Goal: Book appointment/travel/reservation

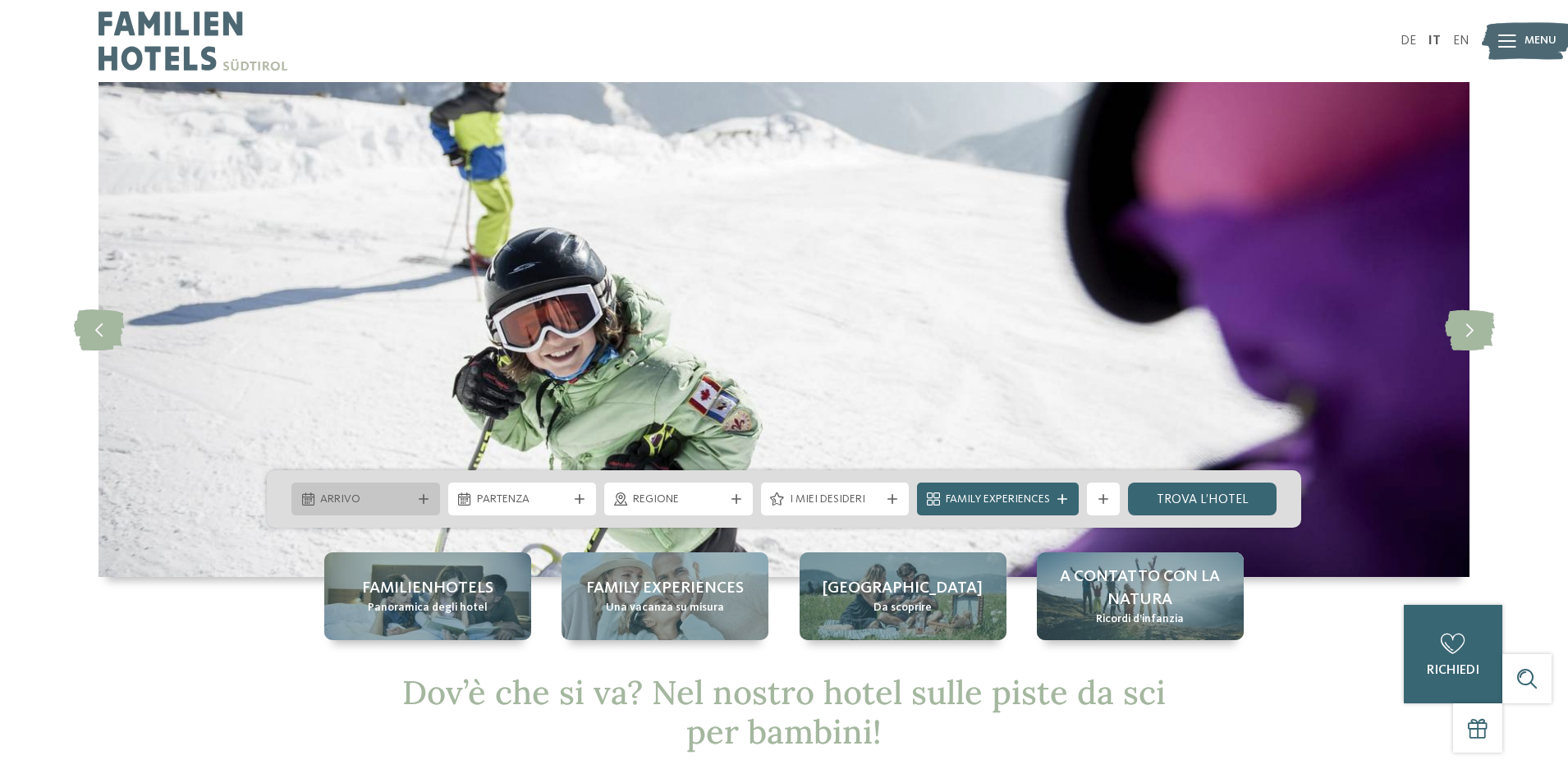
click at [357, 494] on span "Arrivo" at bounding box center [366, 500] width 91 height 17
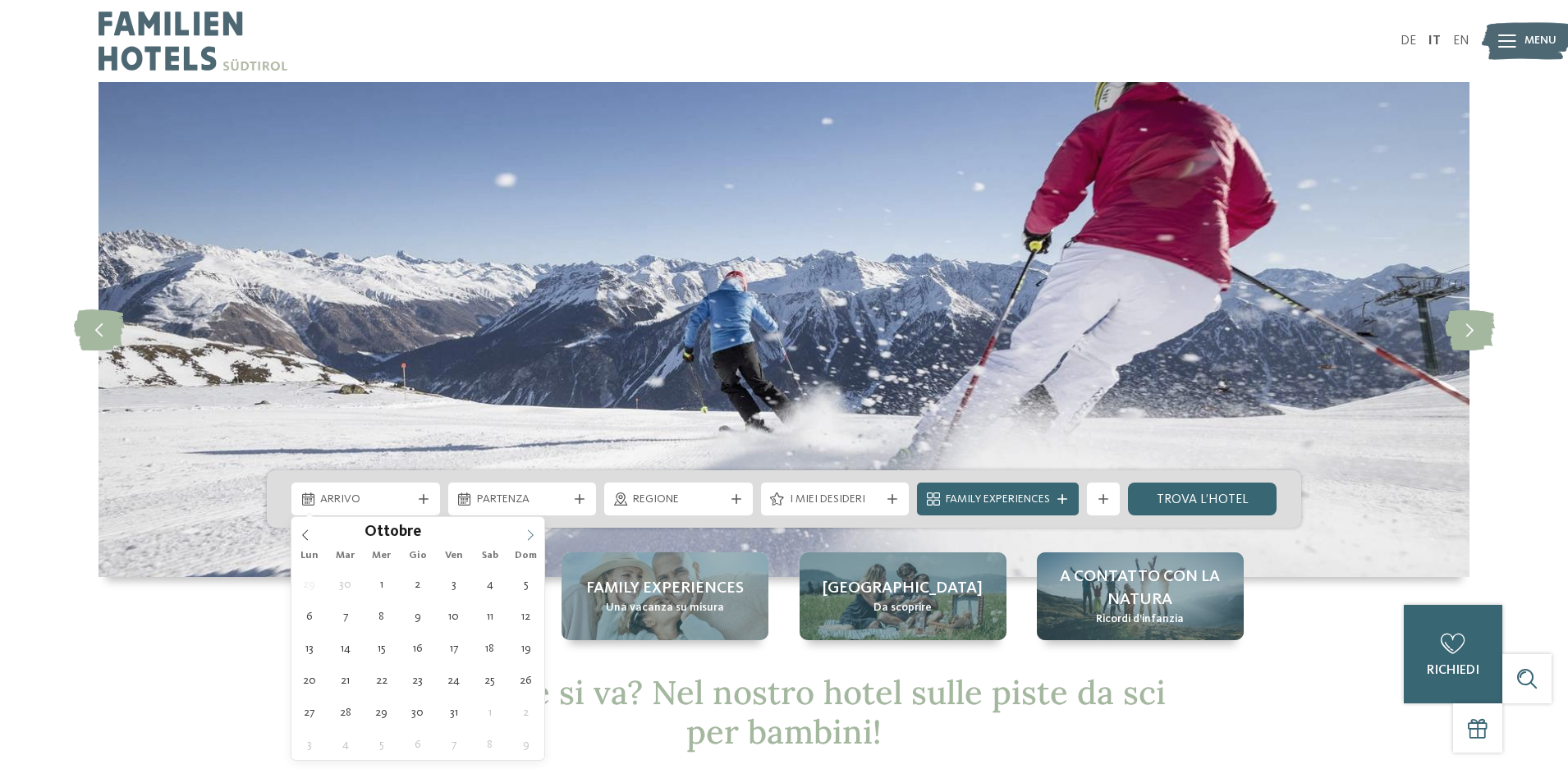
click at [535, 532] on icon at bounding box center [531, 535] width 12 height 12
click at [535, 531] on icon at bounding box center [531, 535] width 12 height 12
type input "****"
click at [535, 531] on icon at bounding box center [531, 535] width 12 height 12
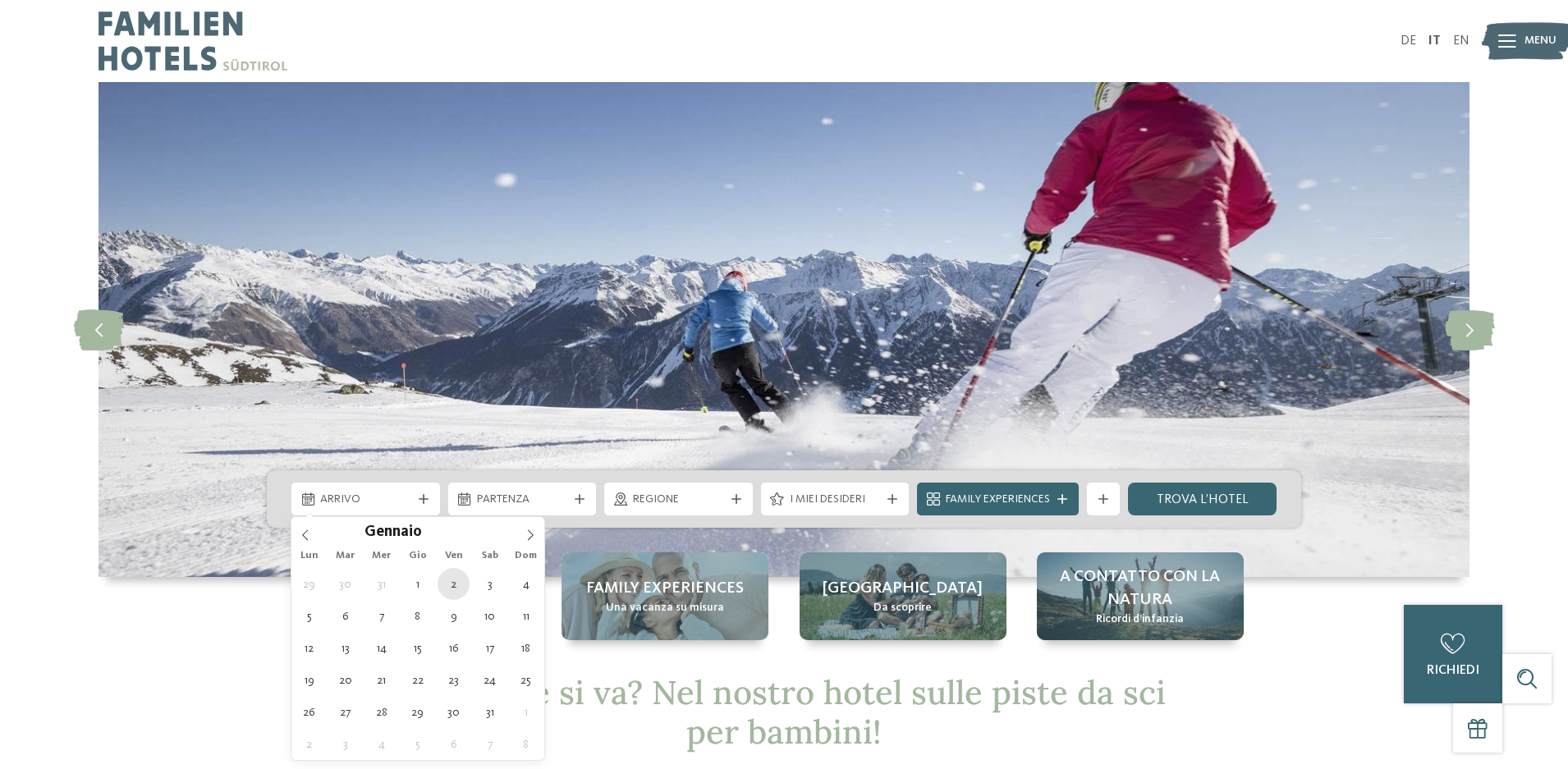
type div "[DATE]"
type input "****"
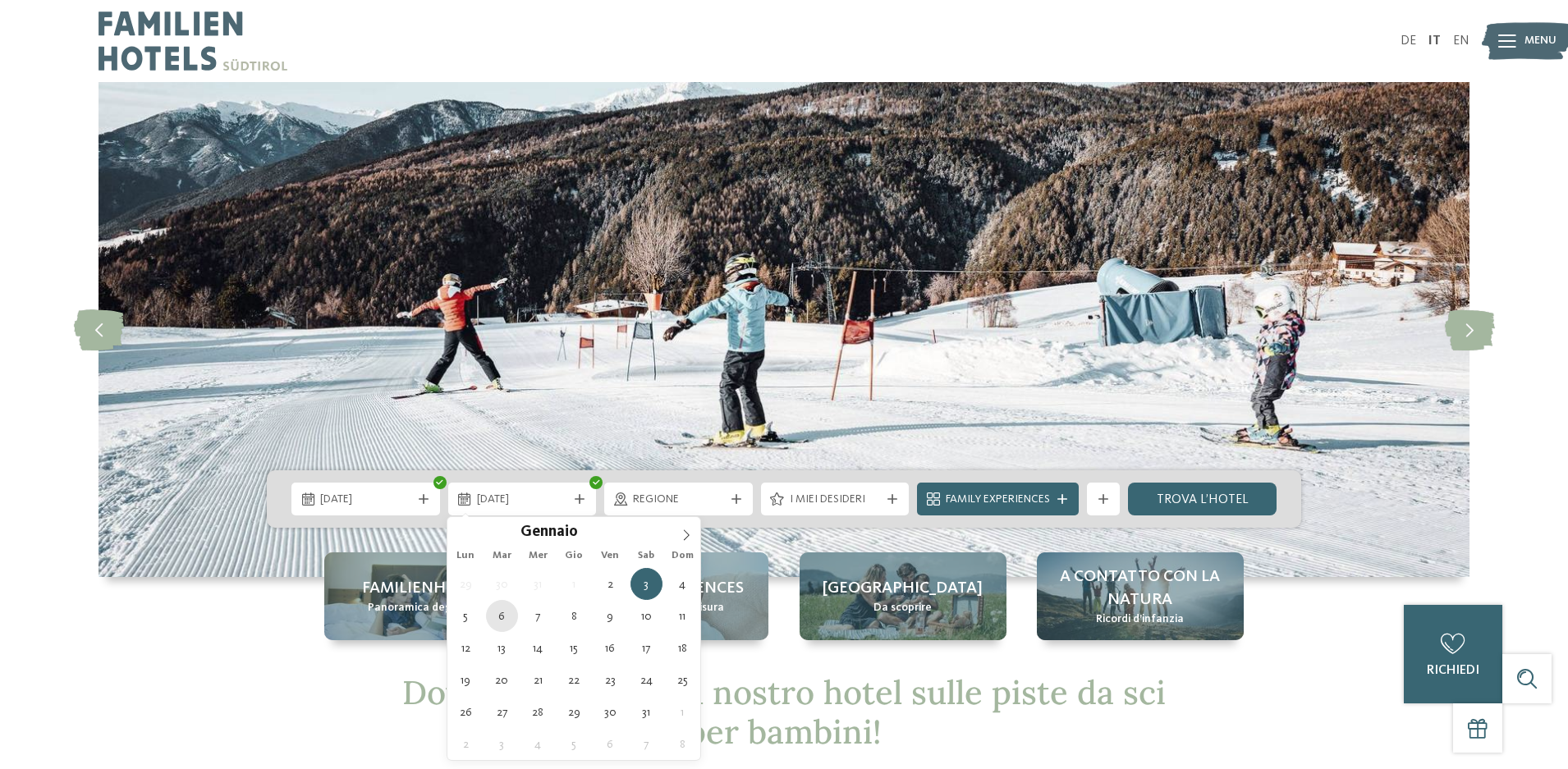
type div "[DATE]"
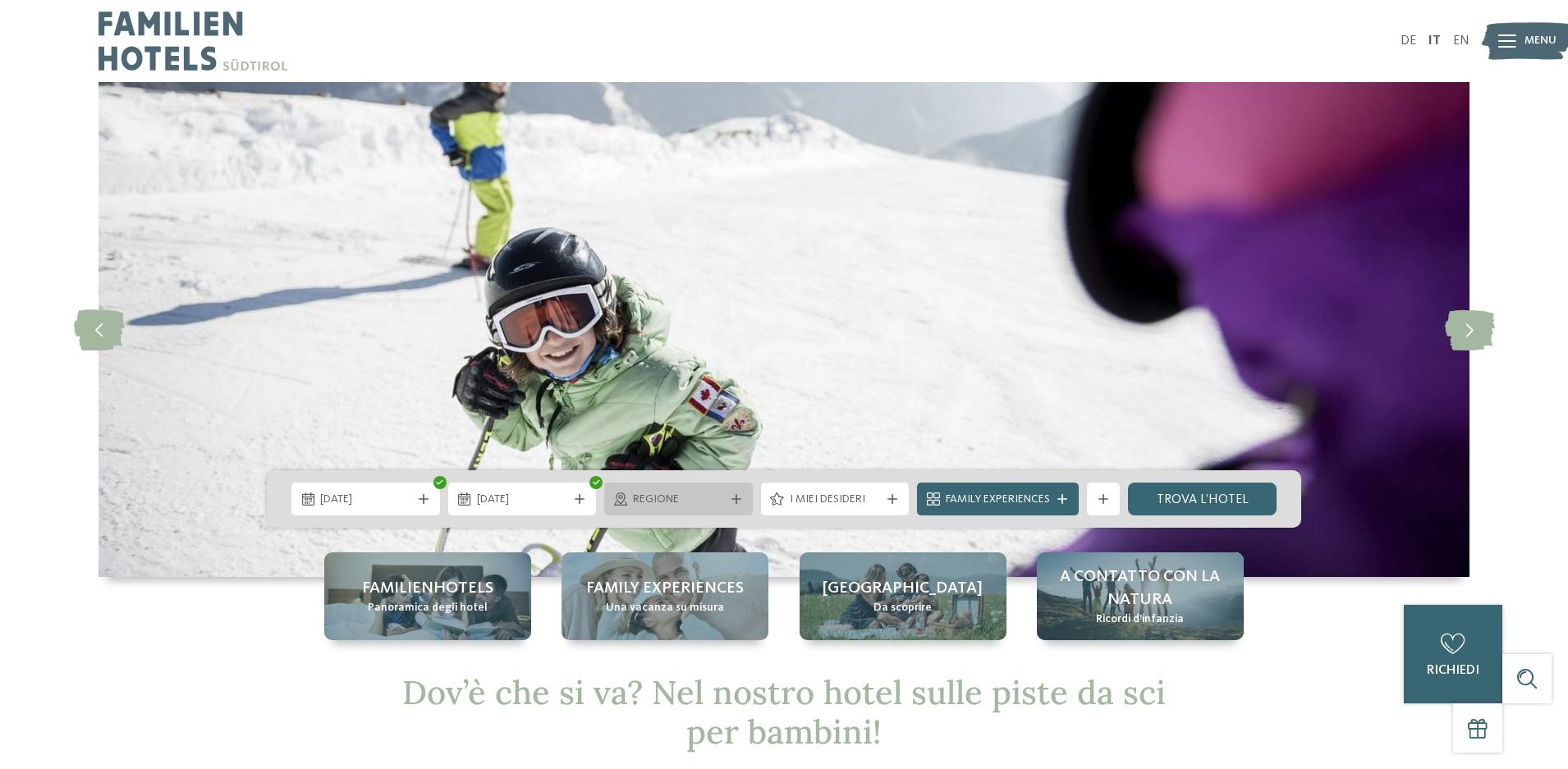
click at [695, 504] on span "Regione" at bounding box center [679, 500] width 91 height 17
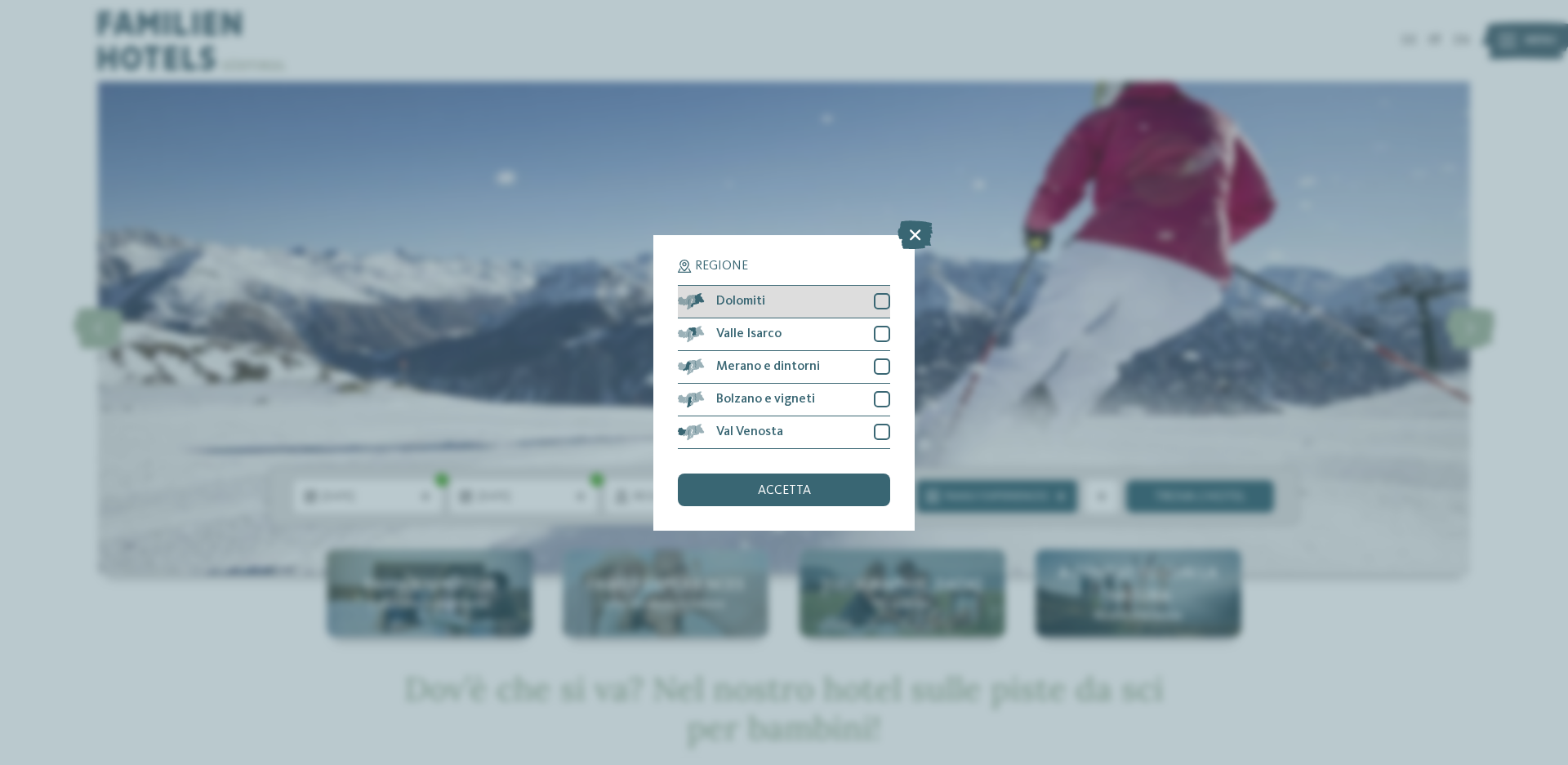
click at [884, 303] on div at bounding box center [882, 301] width 17 height 17
click at [883, 332] on div at bounding box center [882, 334] width 17 height 17
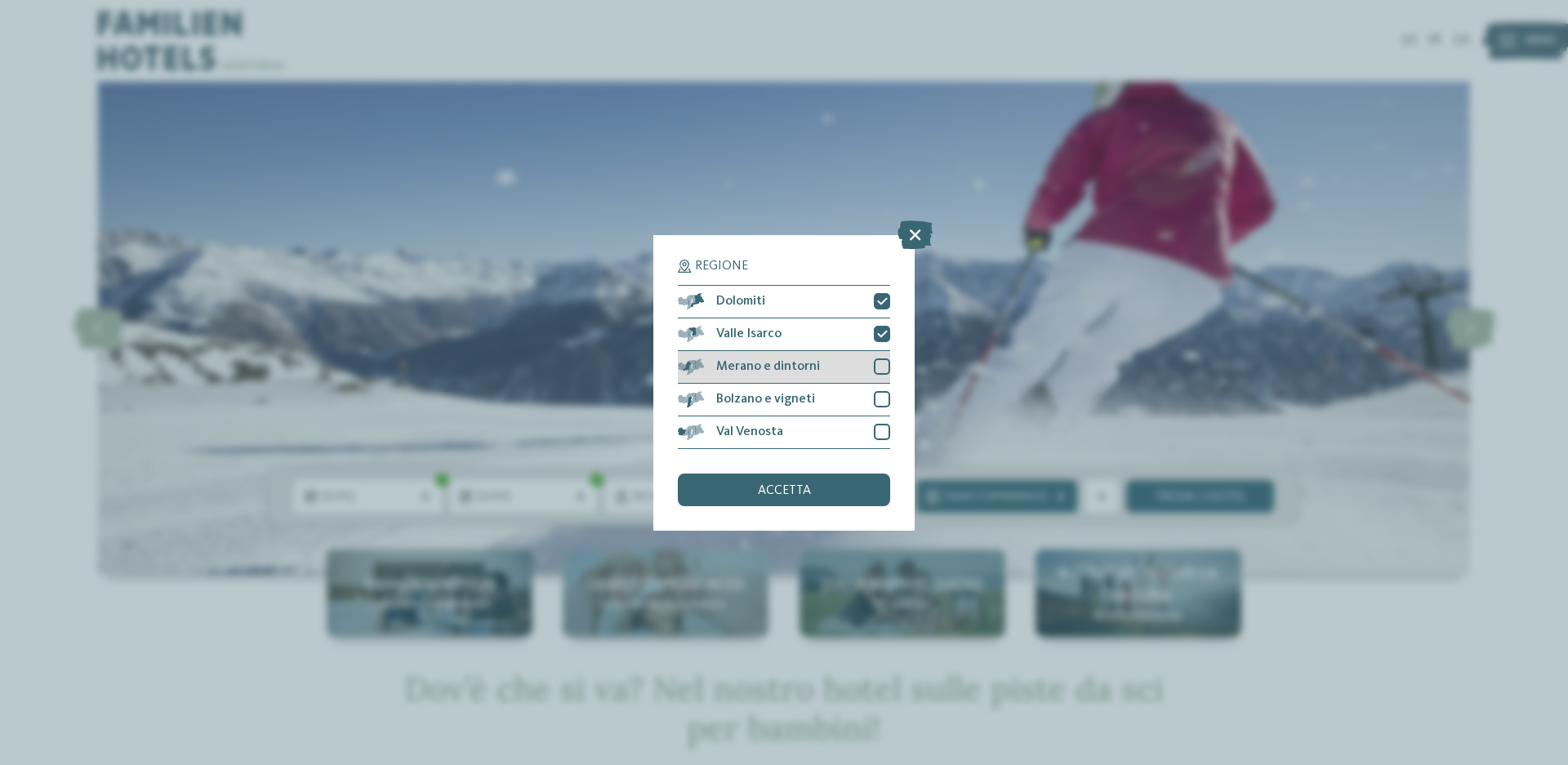
click at [887, 365] on div at bounding box center [882, 366] width 17 height 17
click at [874, 397] on div at bounding box center [882, 399] width 17 height 17
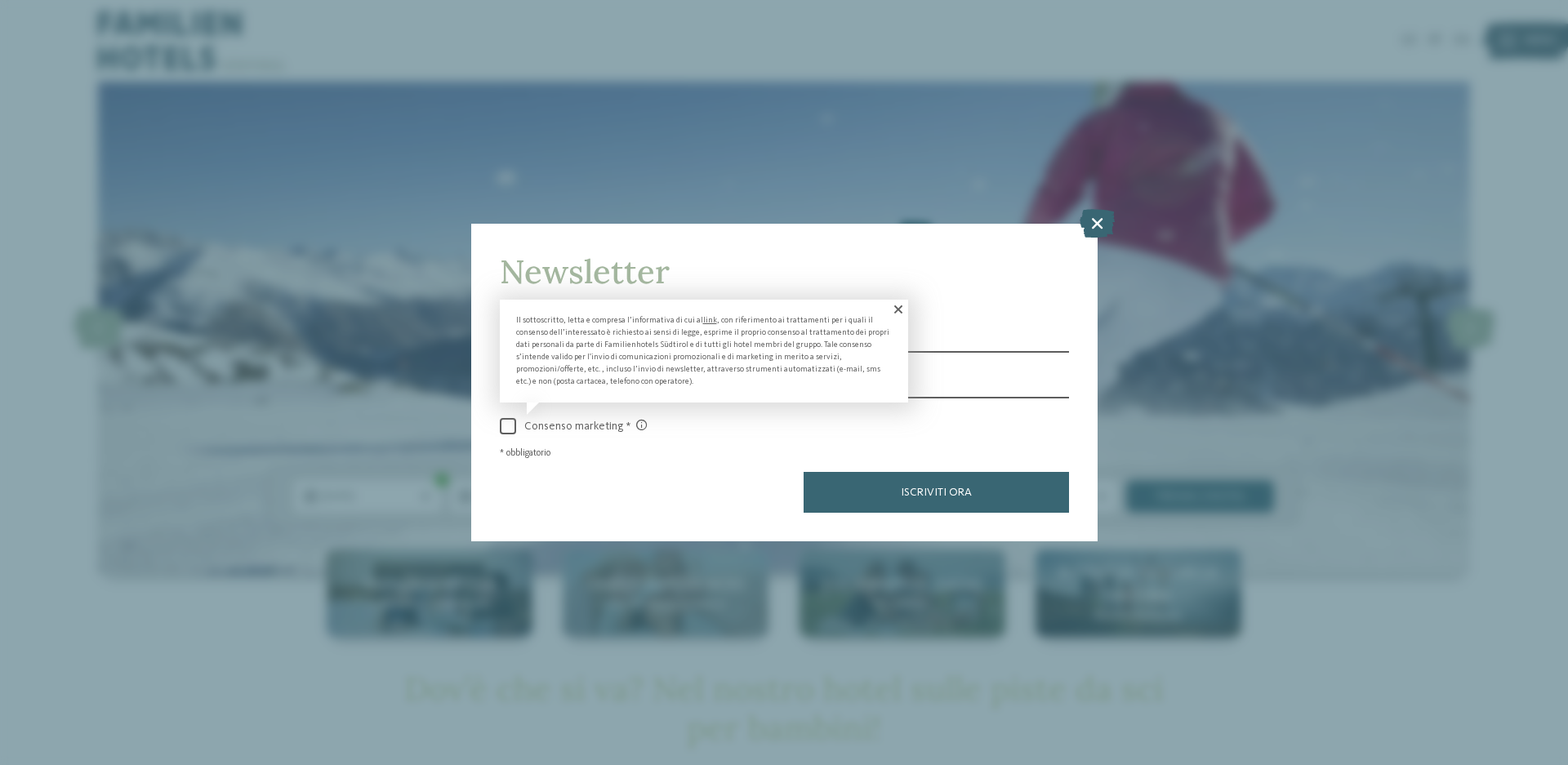
click at [879, 433] on label "Consenso marketing" at bounding box center [784, 427] width 569 height 17
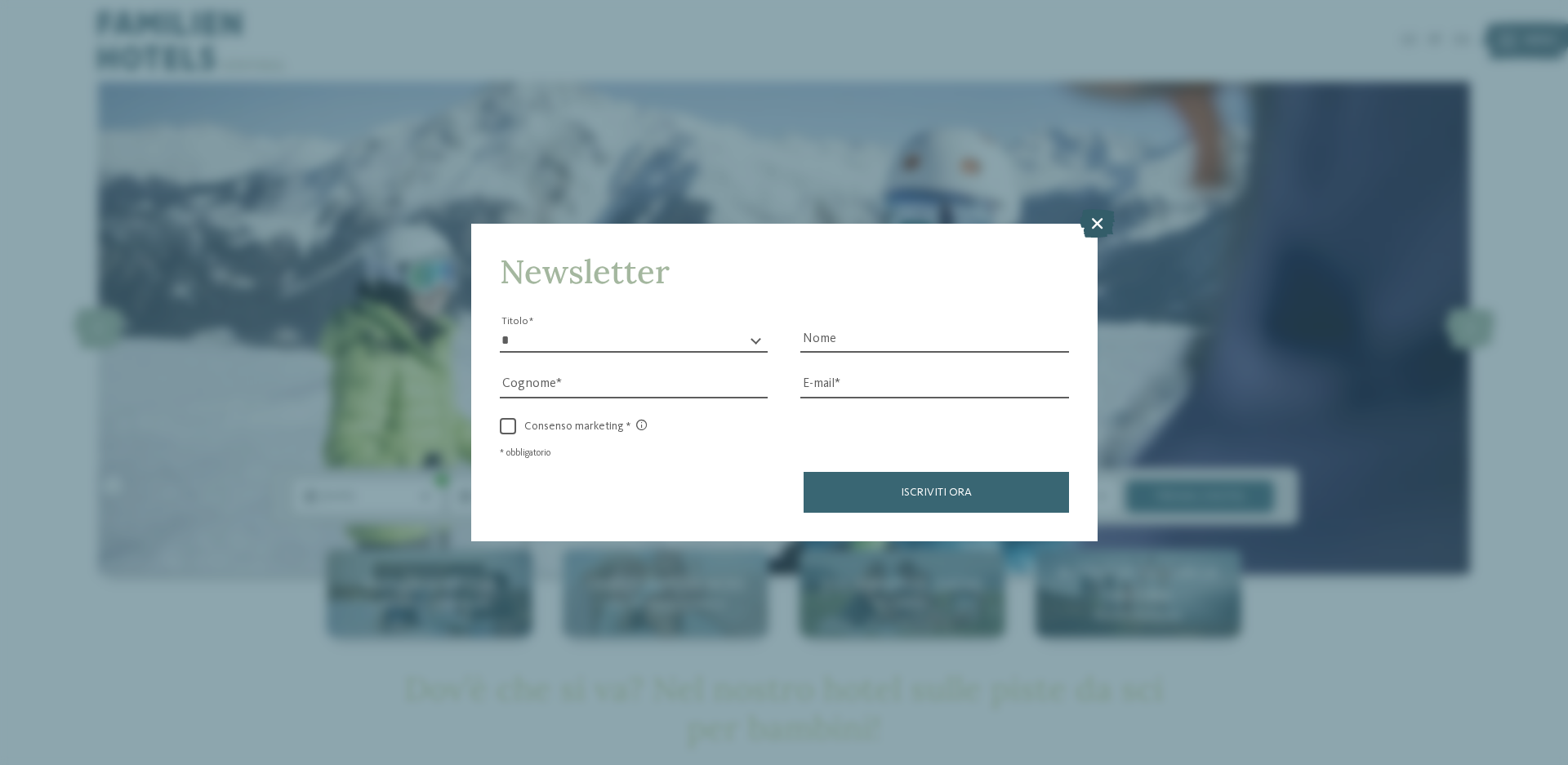
click at [1094, 223] on icon at bounding box center [1098, 223] width 35 height 29
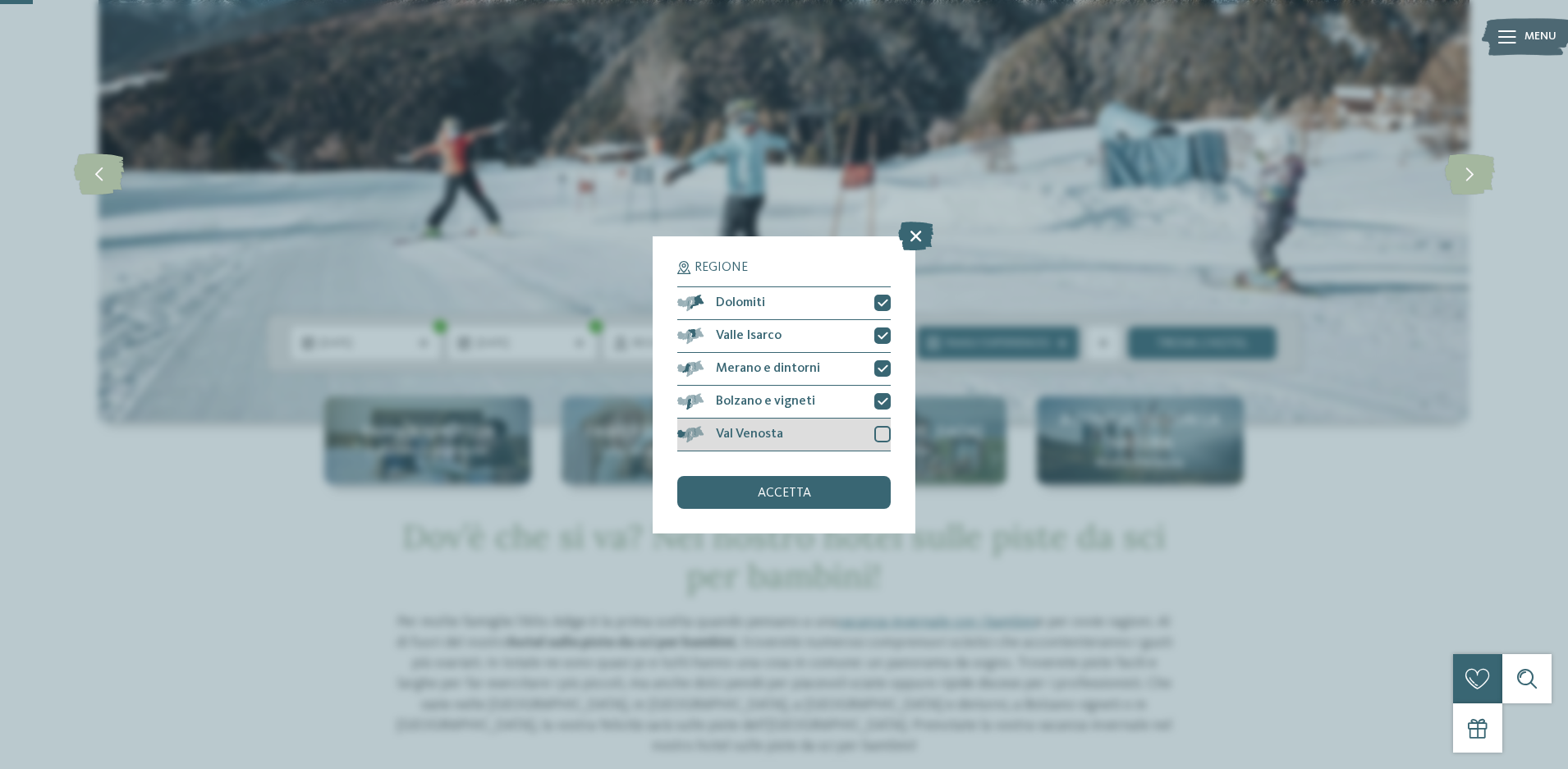
scroll to position [164, 0]
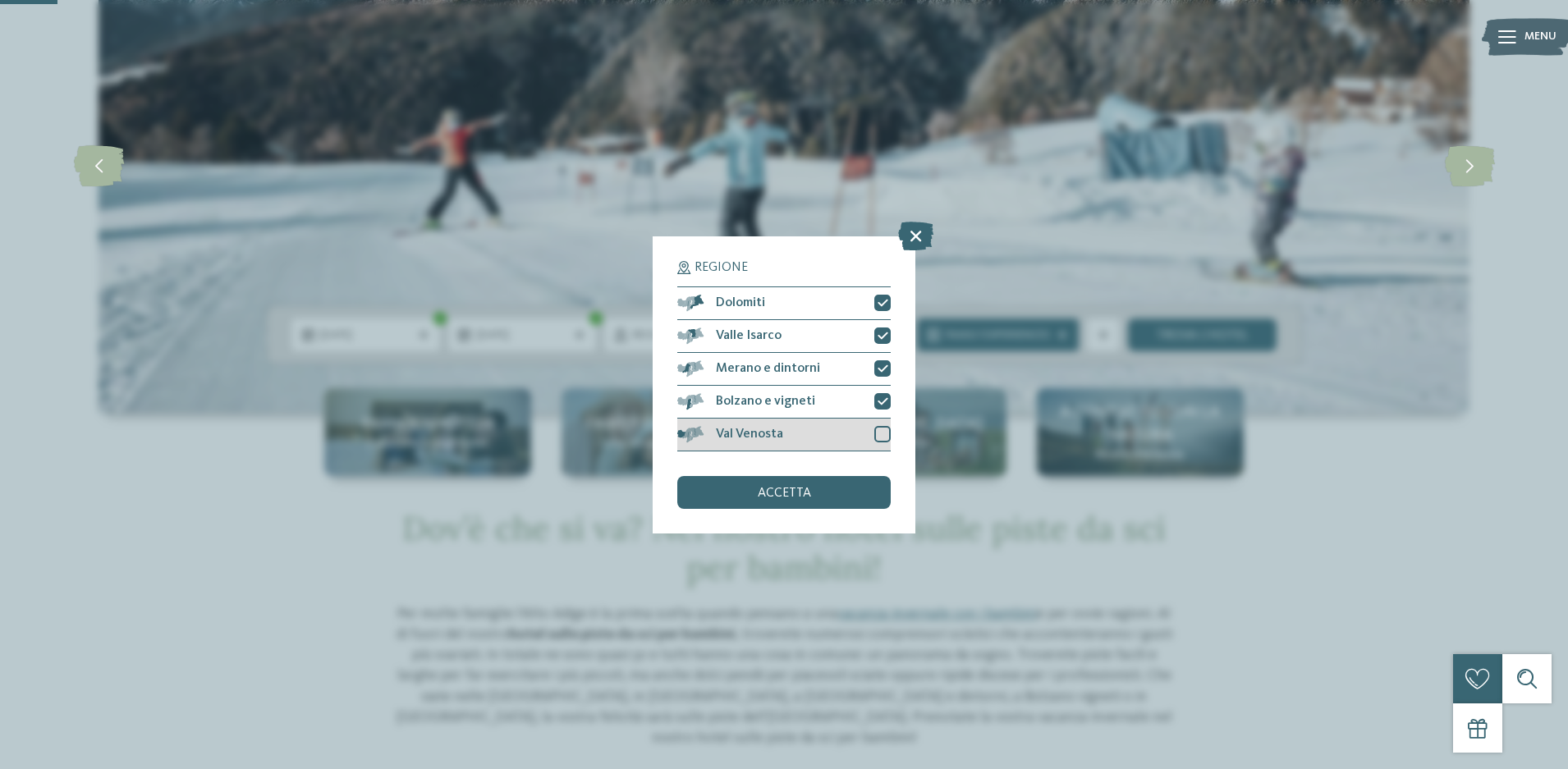
click at [877, 436] on div at bounding box center [882, 434] width 17 height 17
click at [841, 478] on div "accetta" at bounding box center [784, 492] width 214 height 33
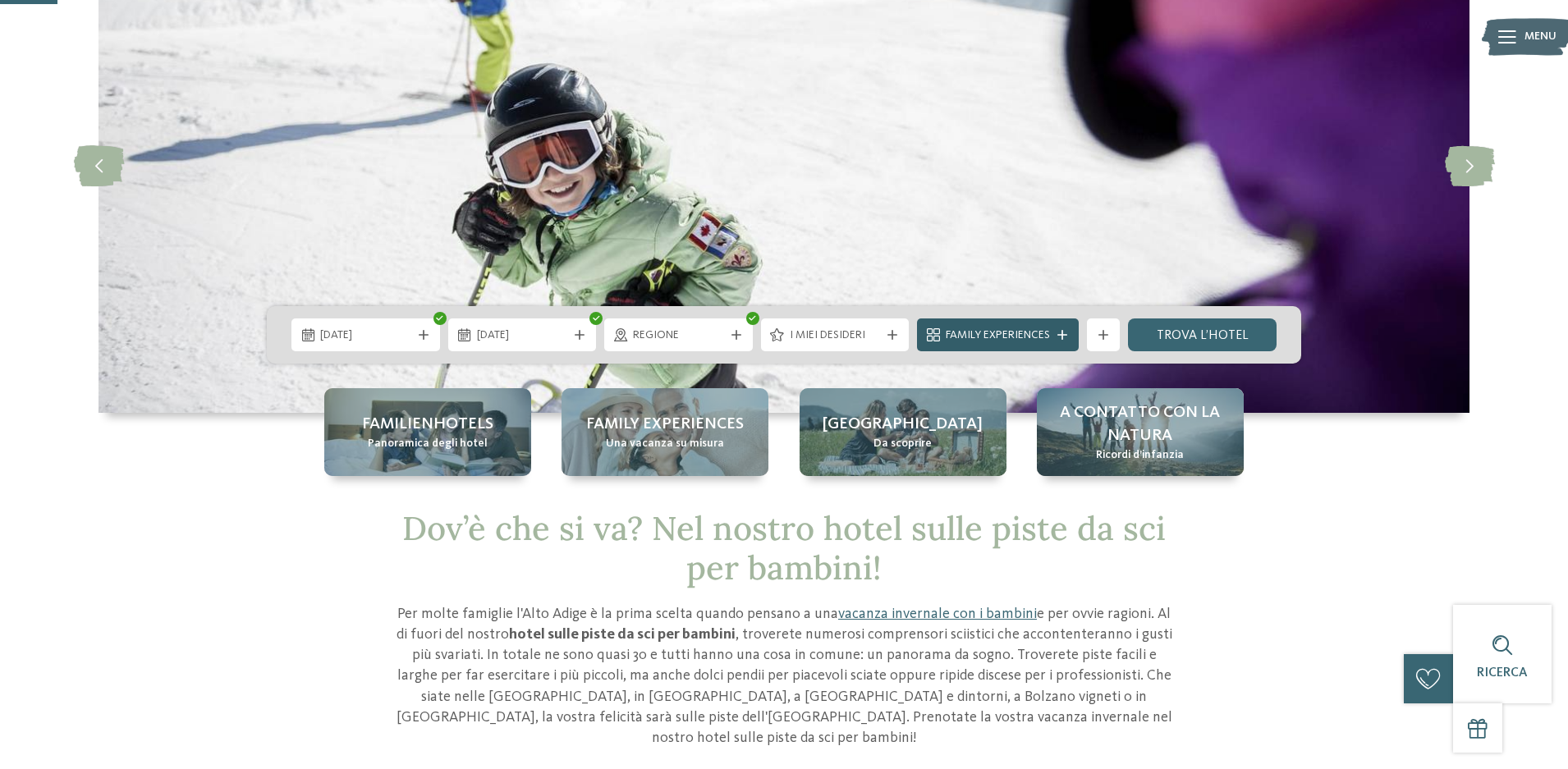
click at [1010, 338] on span "Family Experiences" at bounding box center [998, 336] width 104 height 17
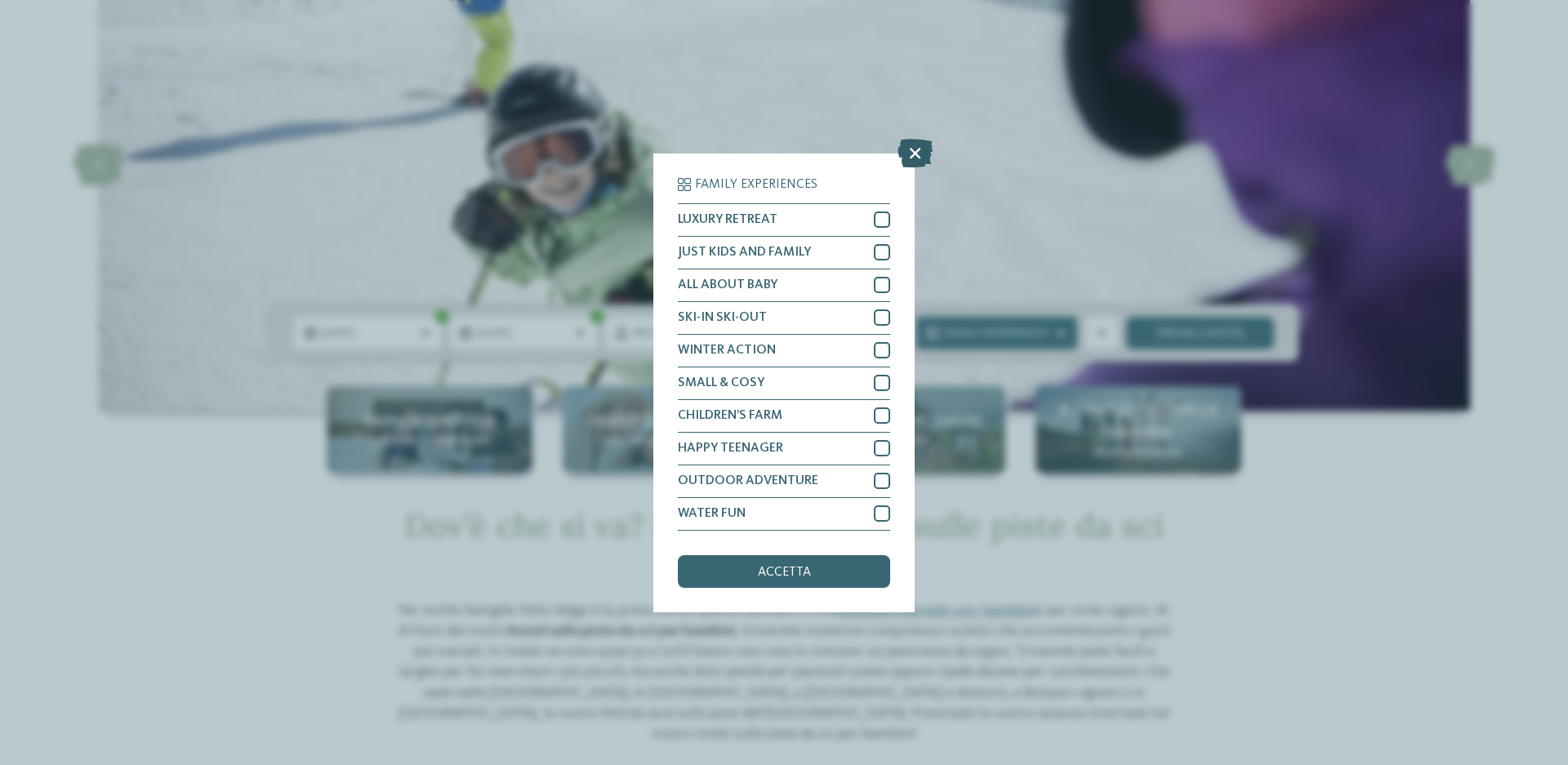
click at [909, 149] on icon at bounding box center [915, 152] width 35 height 29
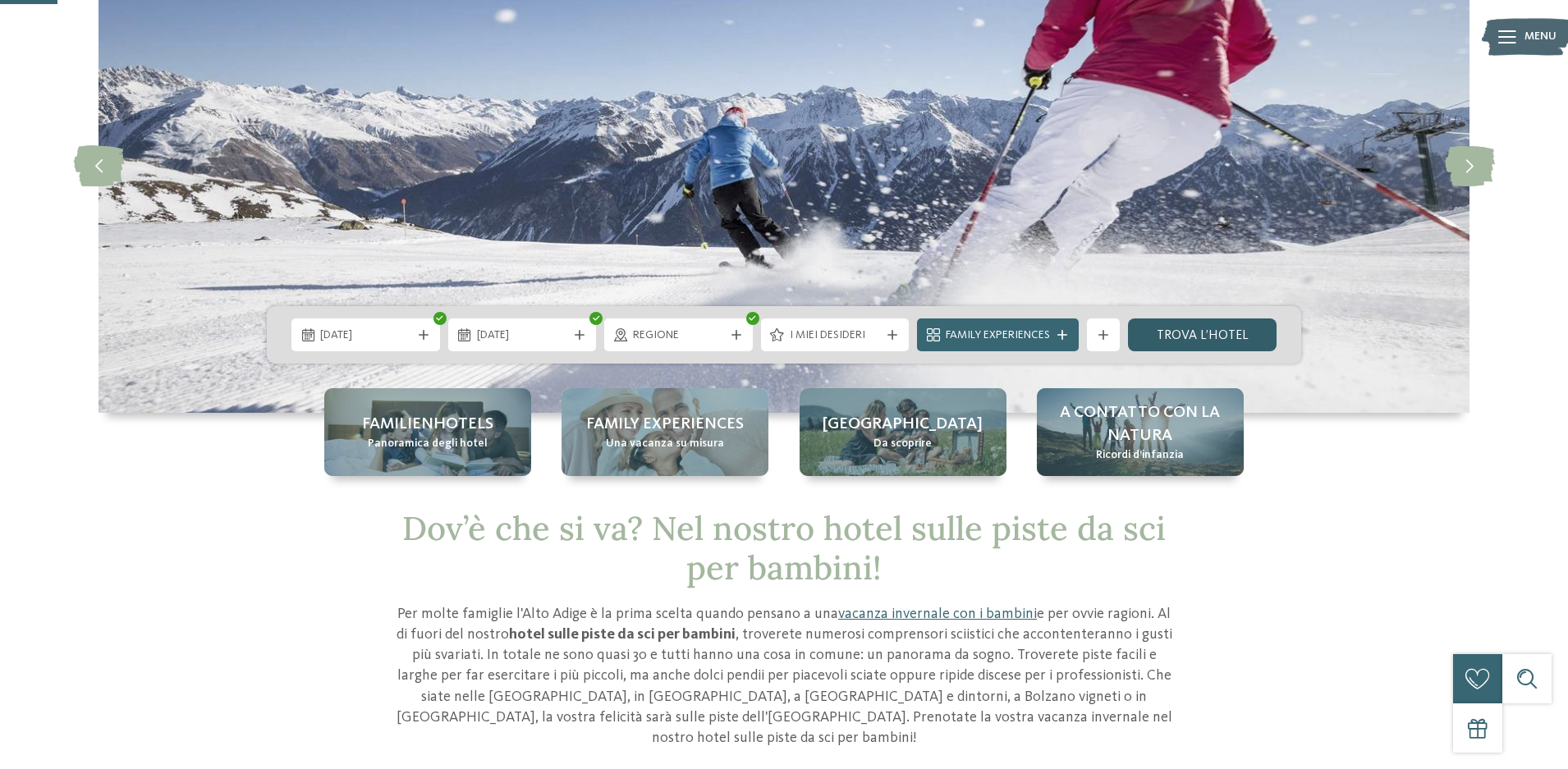
click at [1184, 338] on link "trova l’hotel" at bounding box center [1203, 335] width 148 height 33
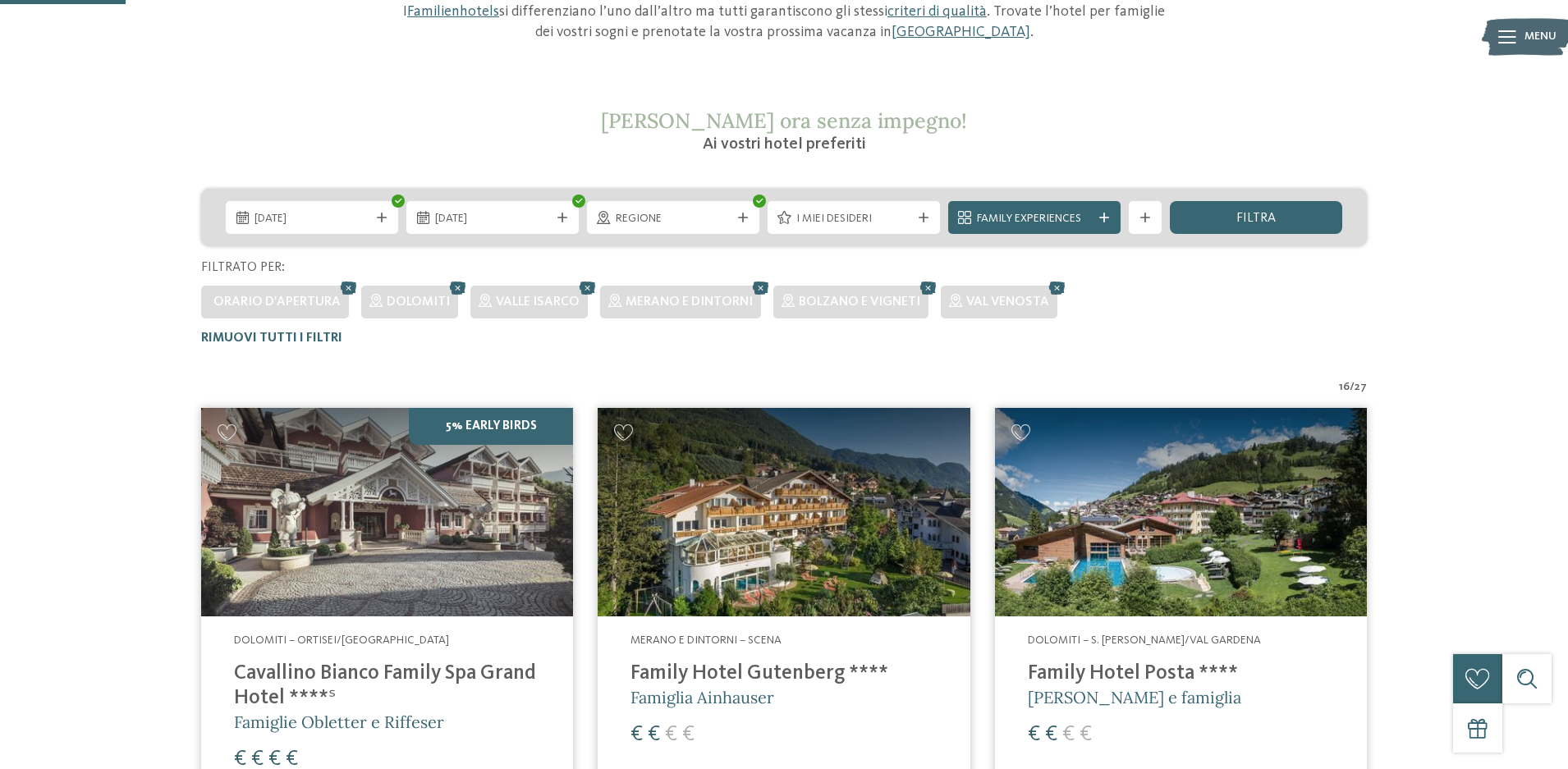
scroll to position [210, 0]
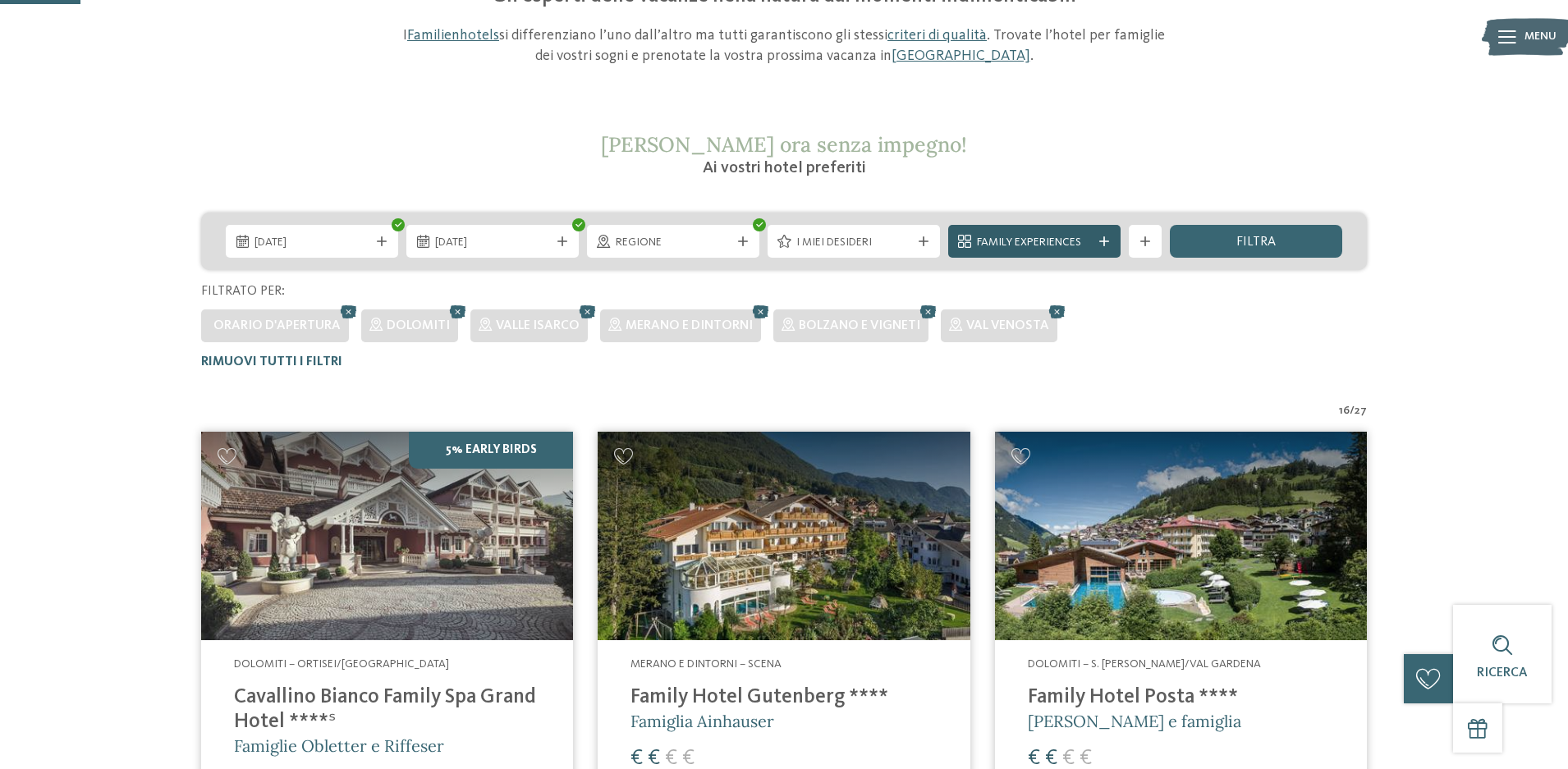
click at [1098, 239] on div at bounding box center [1104, 241] width 17 height 10
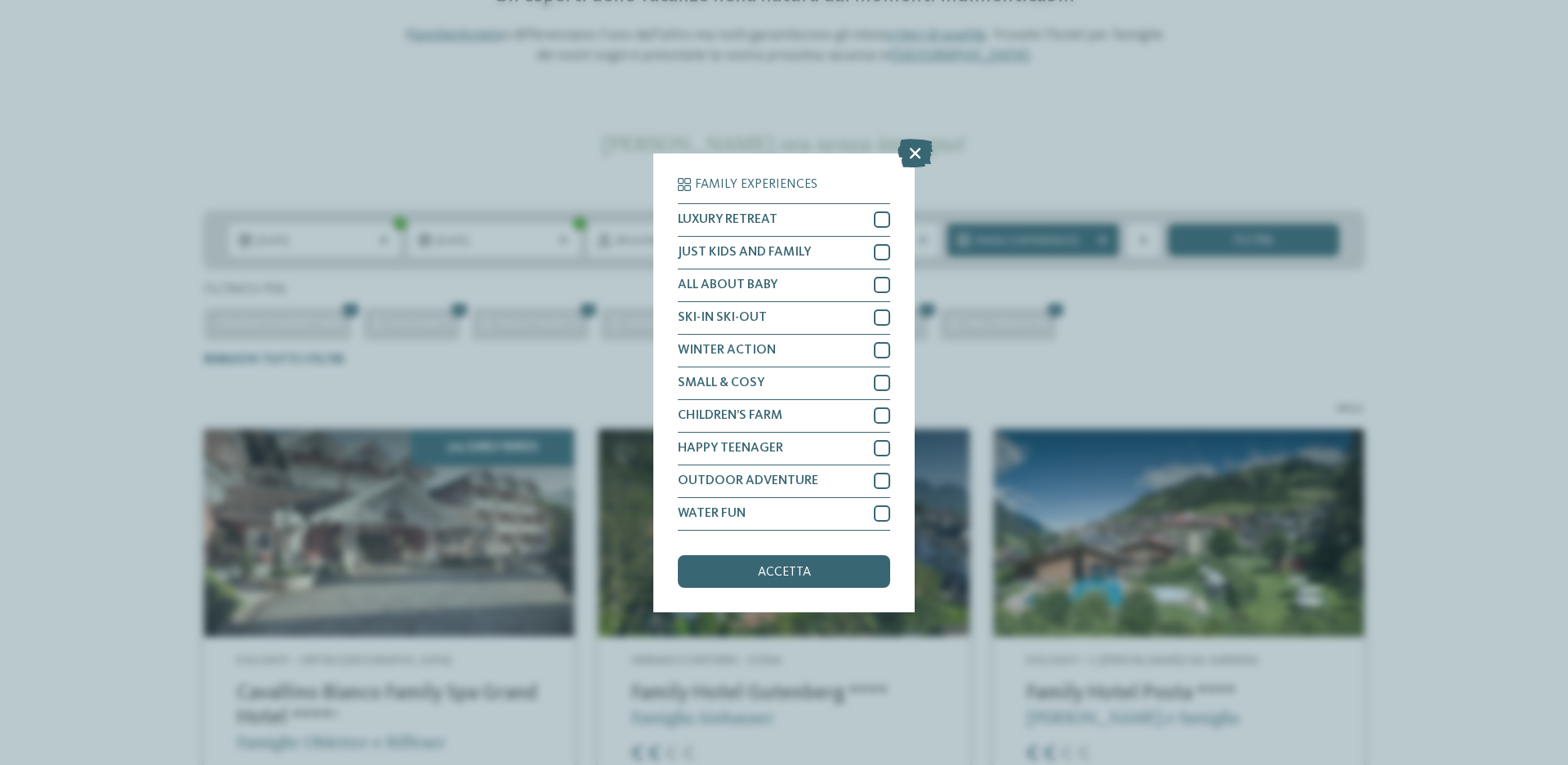
click at [1046, 146] on div "Family Experiences LUXURY RETREAT JUST KIDS AND FAMILY" at bounding box center [784, 382] width 1568 height 765
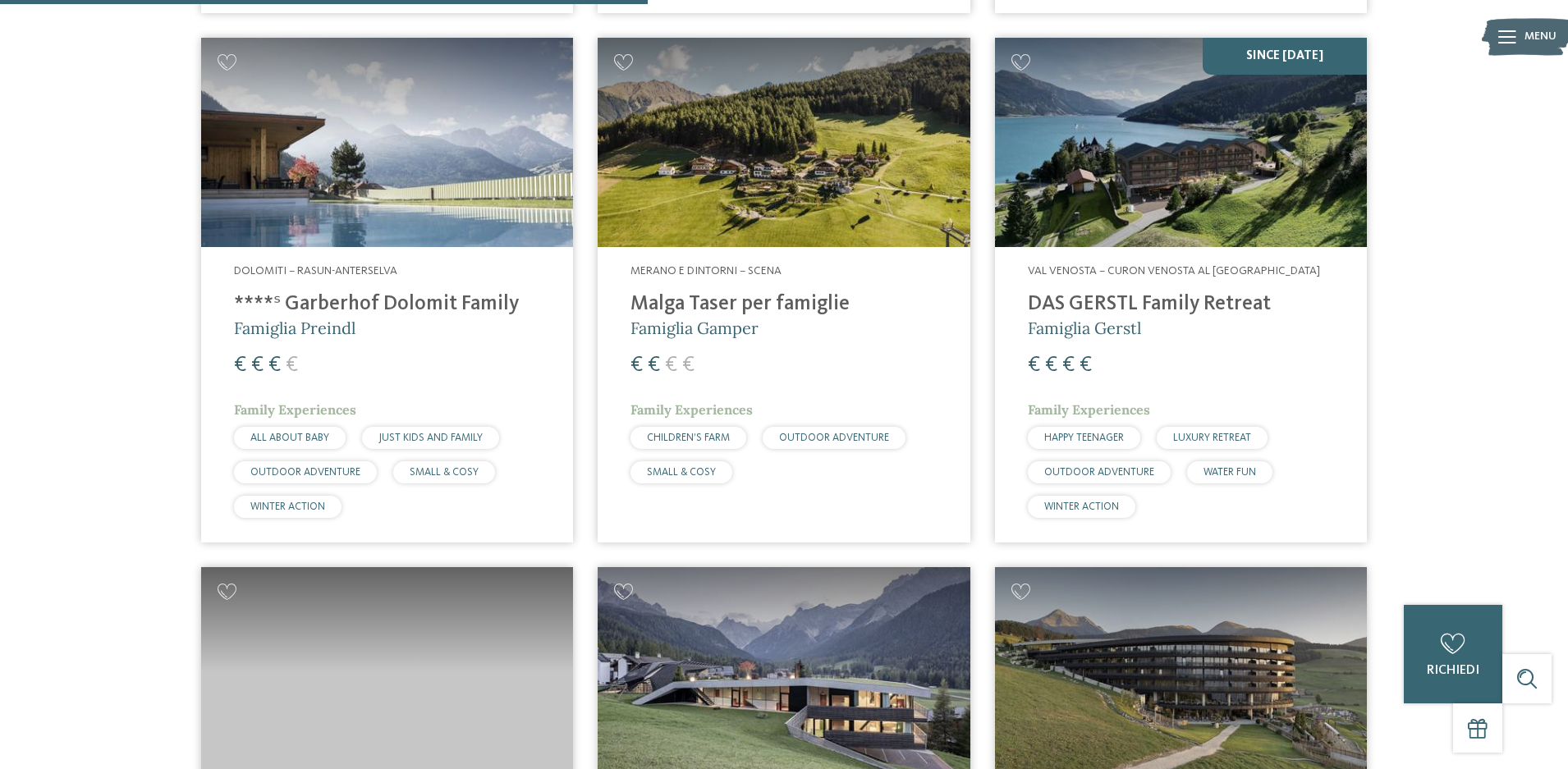
scroll to position [2344, 0]
